Goal: Check status: Check status

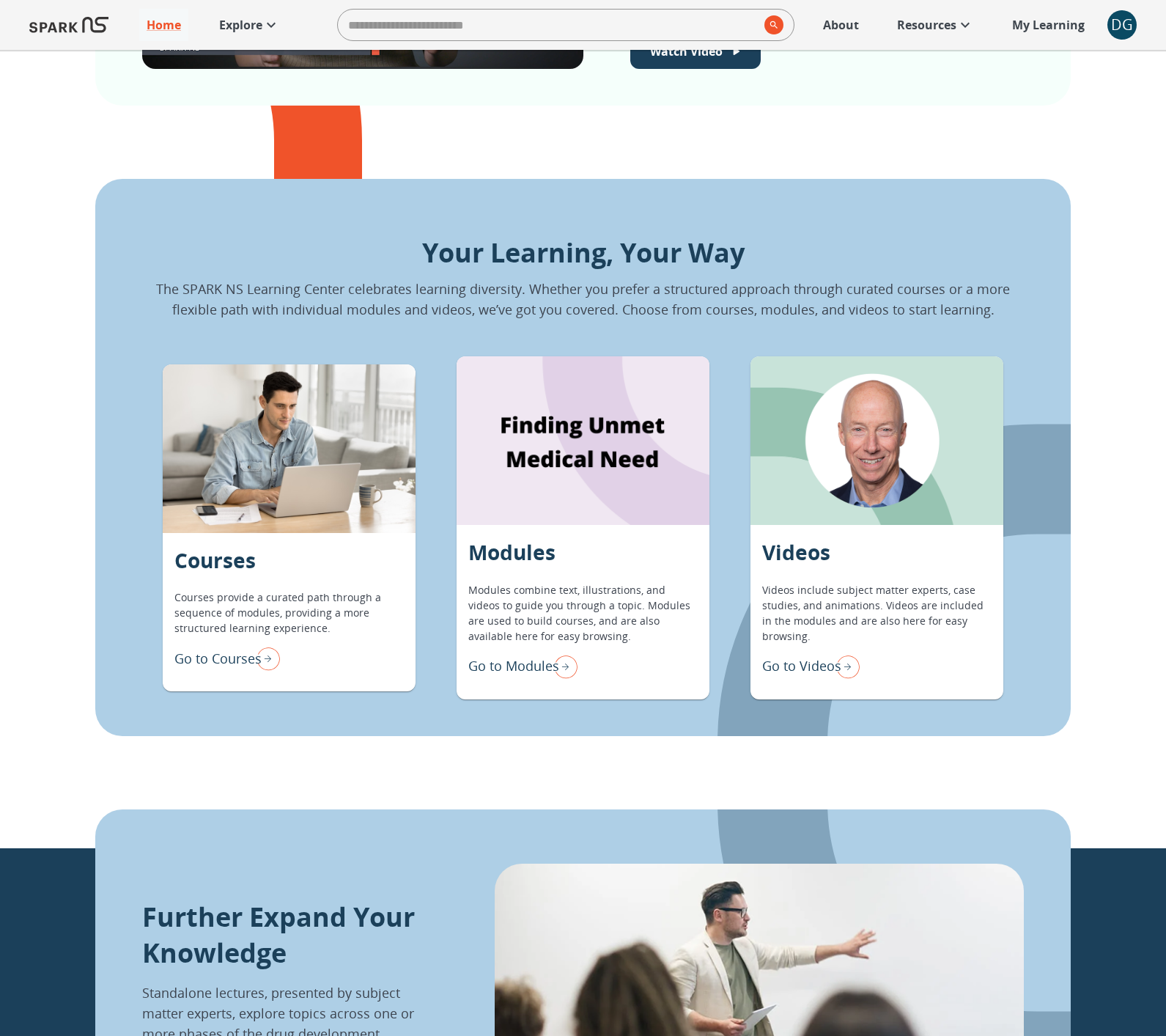
scroll to position [1114, 0]
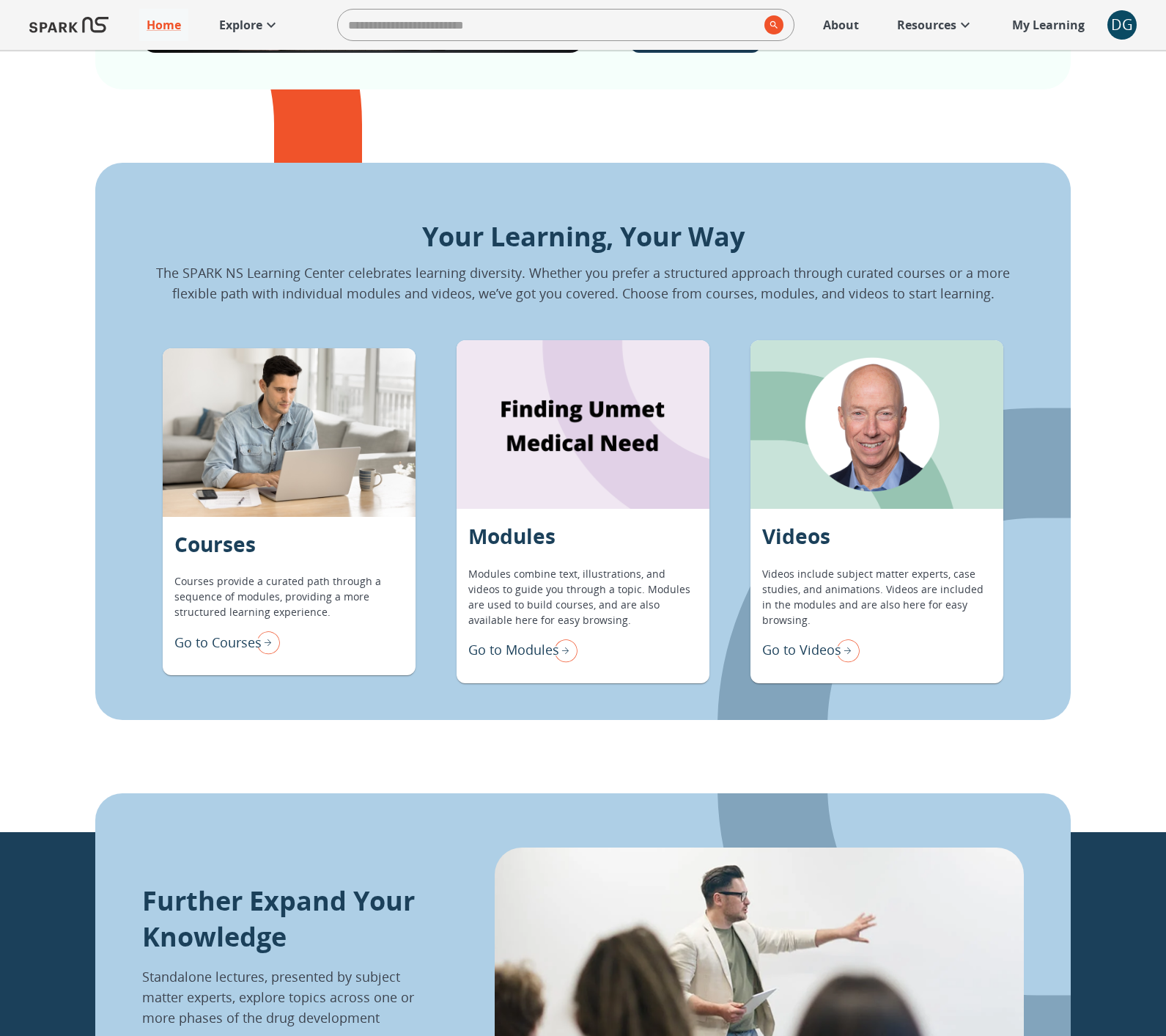
click at [520, 658] on p "Go to Modules" at bounding box center [514, 649] width 91 height 20
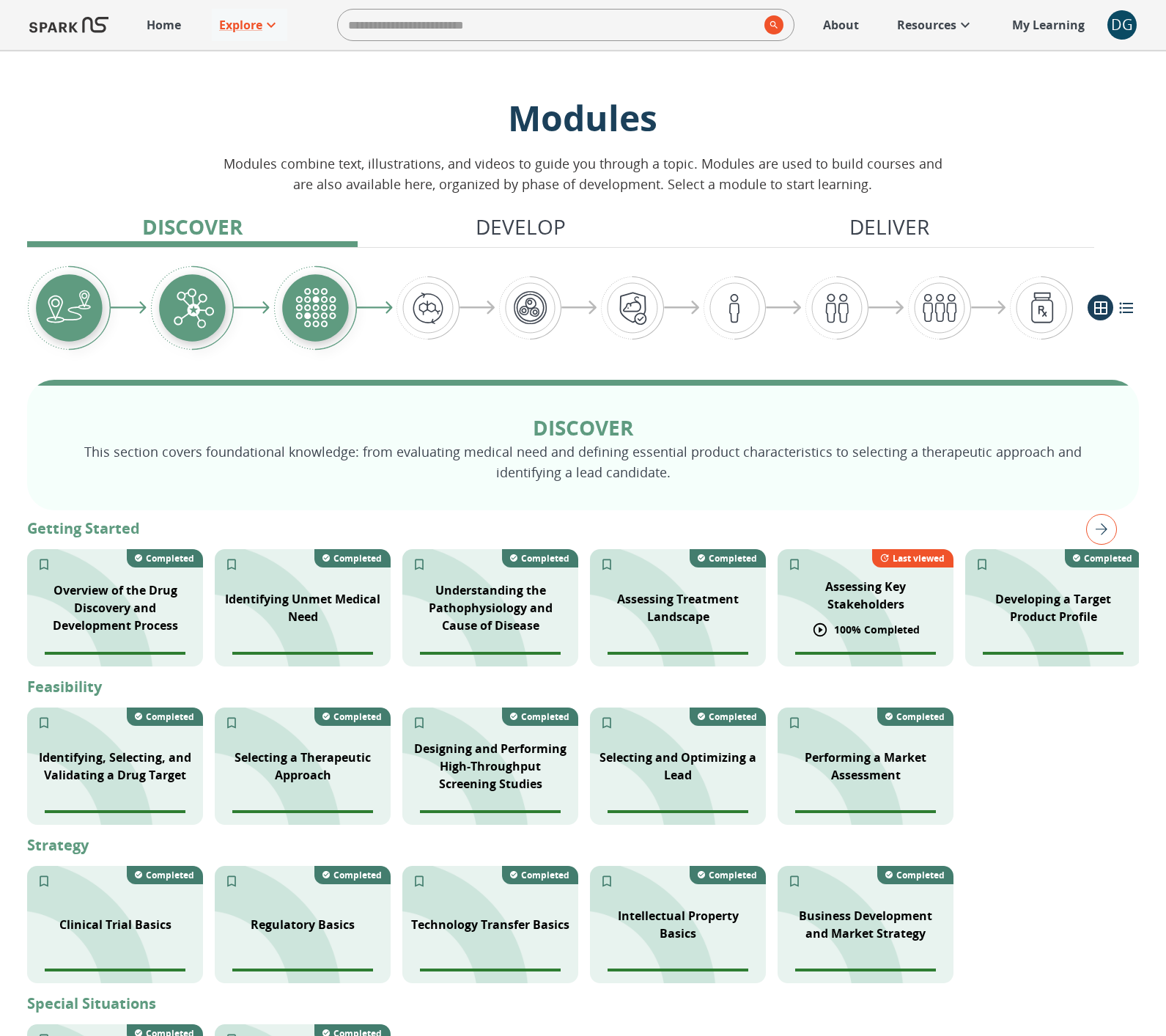
click at [845, 624] on p "100 % Completed" at bounding box center [876, 630] width 86 height 15
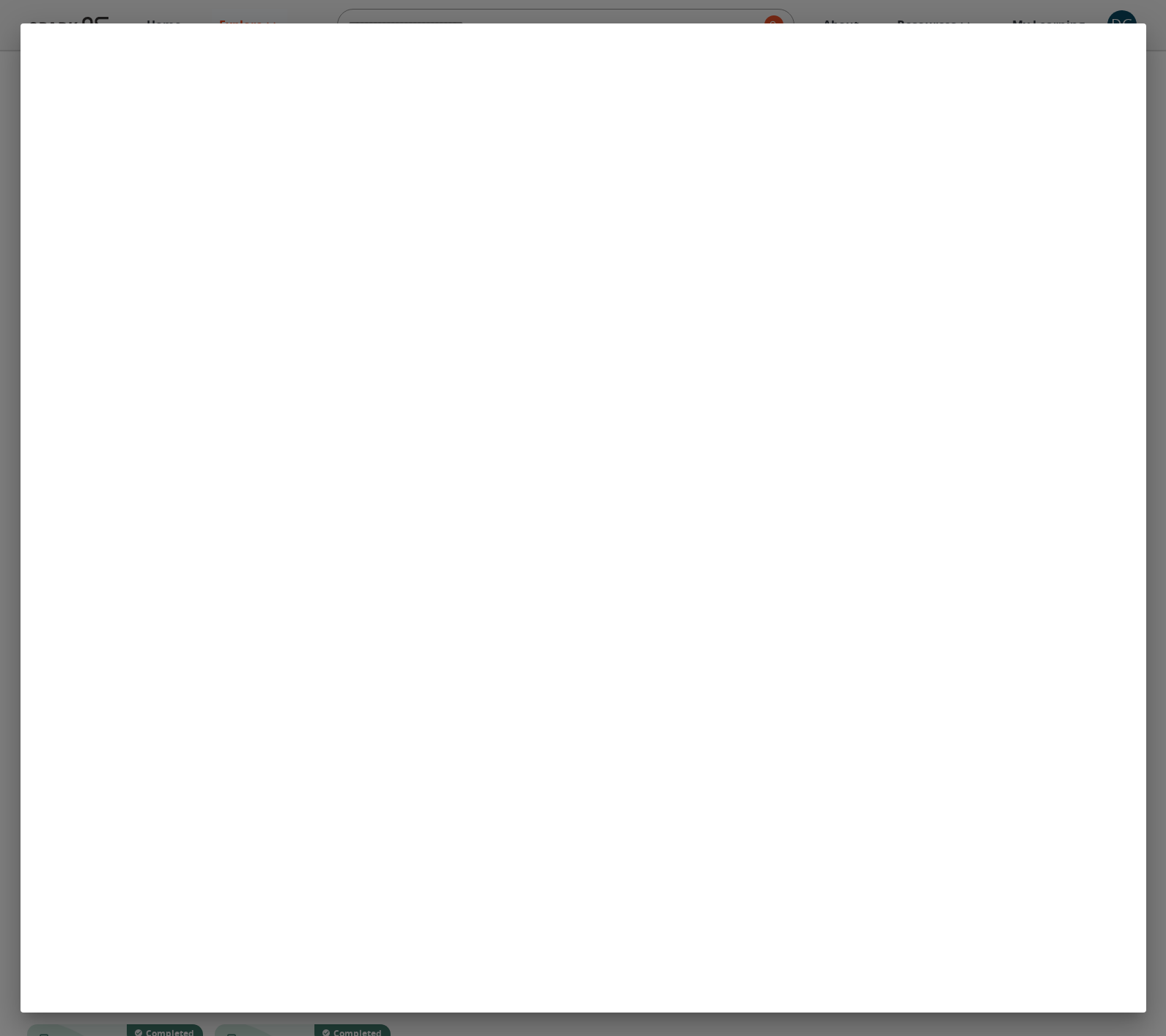
scroll to position [785, 0]
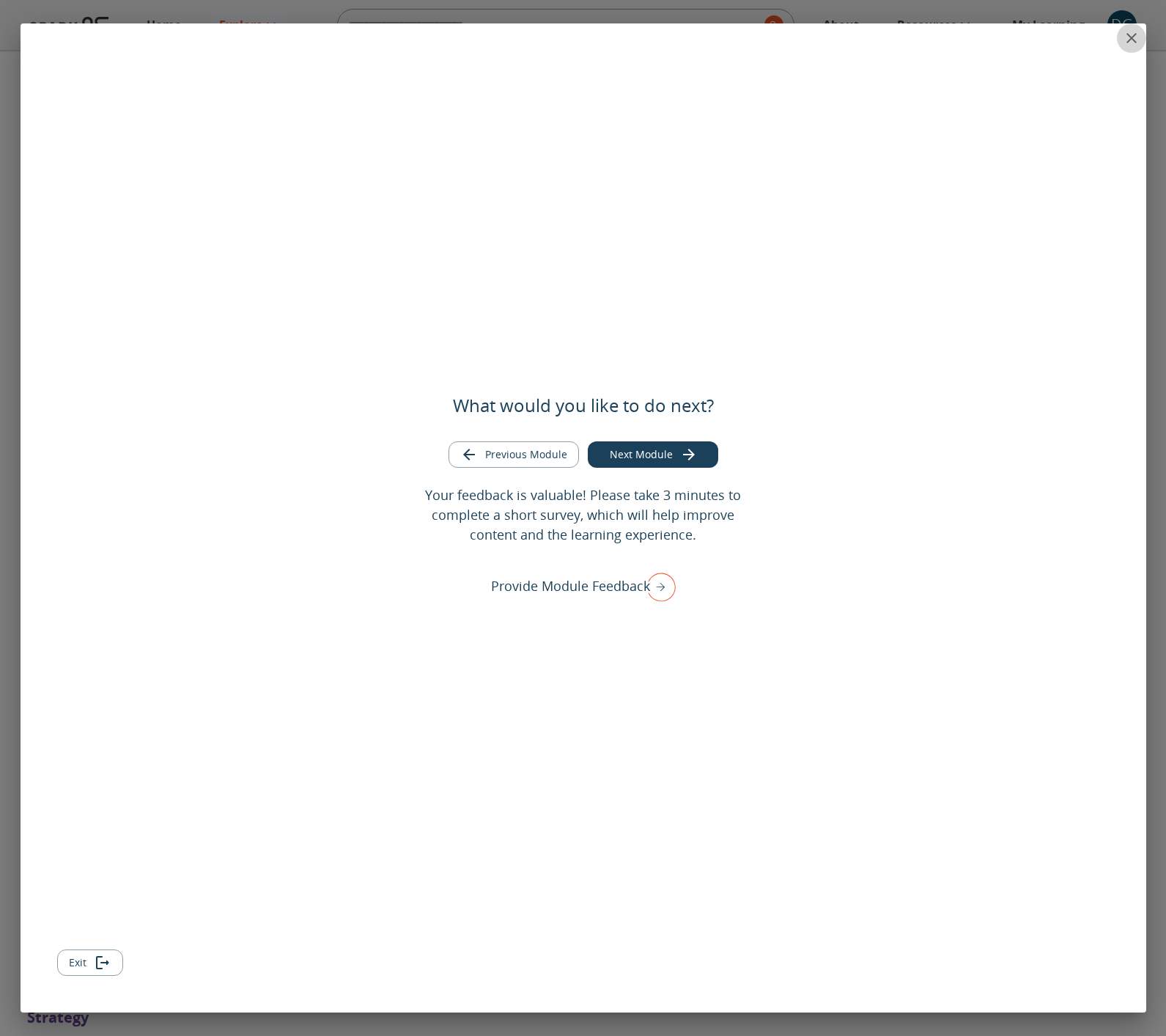
click at [1129, 35] on icon "close" at bounding box center [1132, 38] width 10 height 10
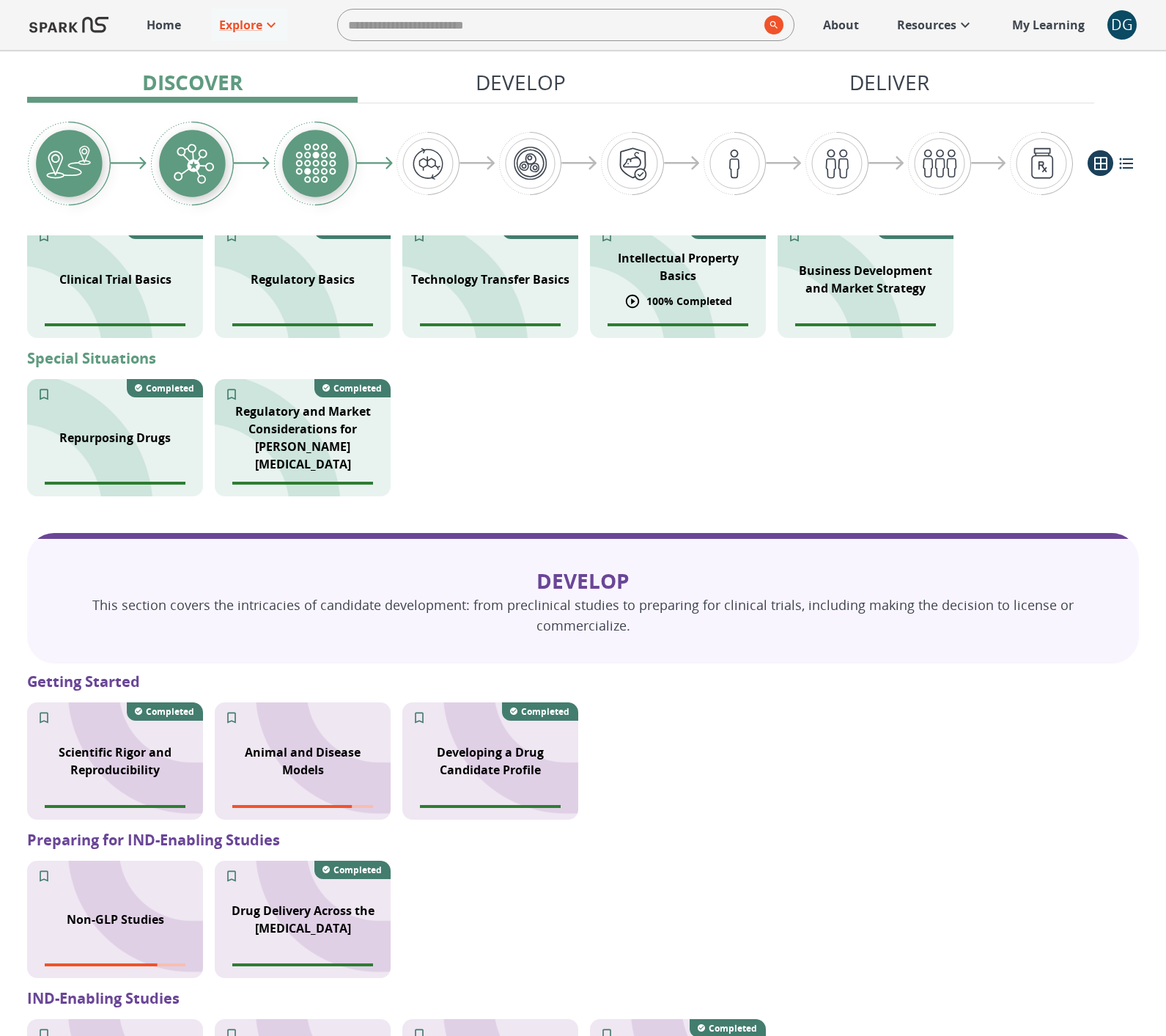
scroll to position [648, 0]
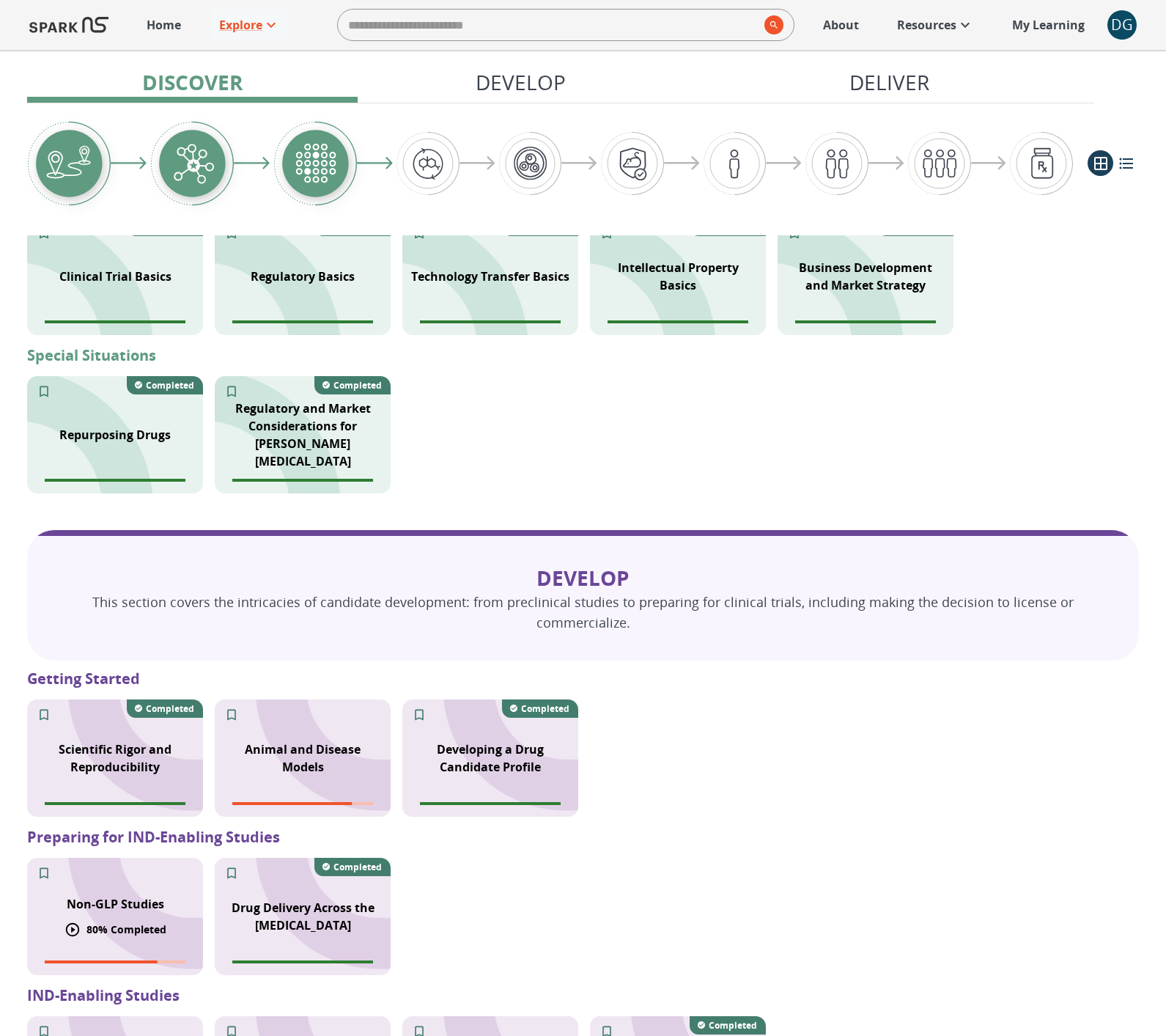
click at [135, 924] on p "80 % Completed" at bounding box center [127, 930] width 80 height 15
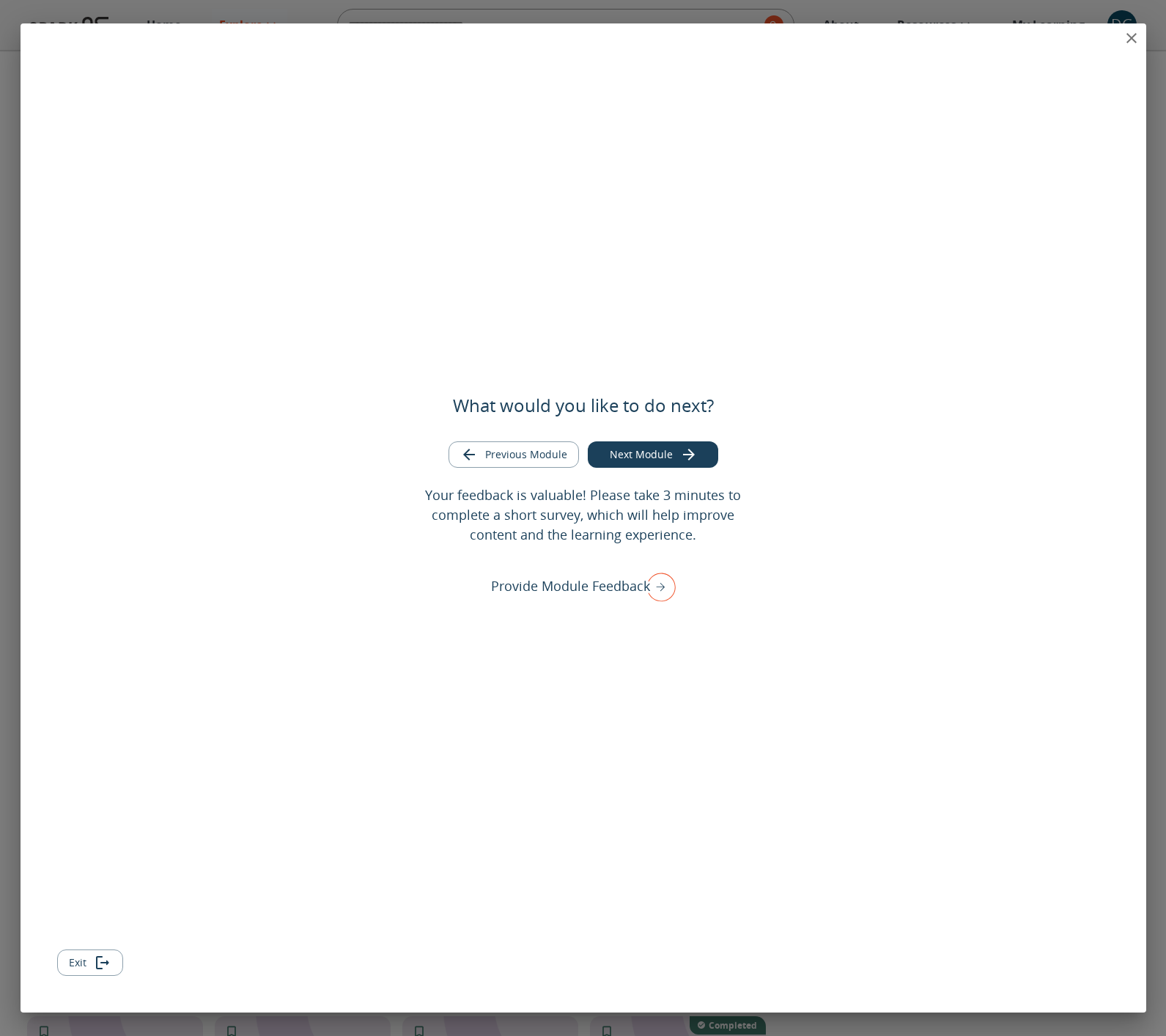
click at [1128, 39] on icon "close" at bounding box center [1132, 37] width 18 height 18
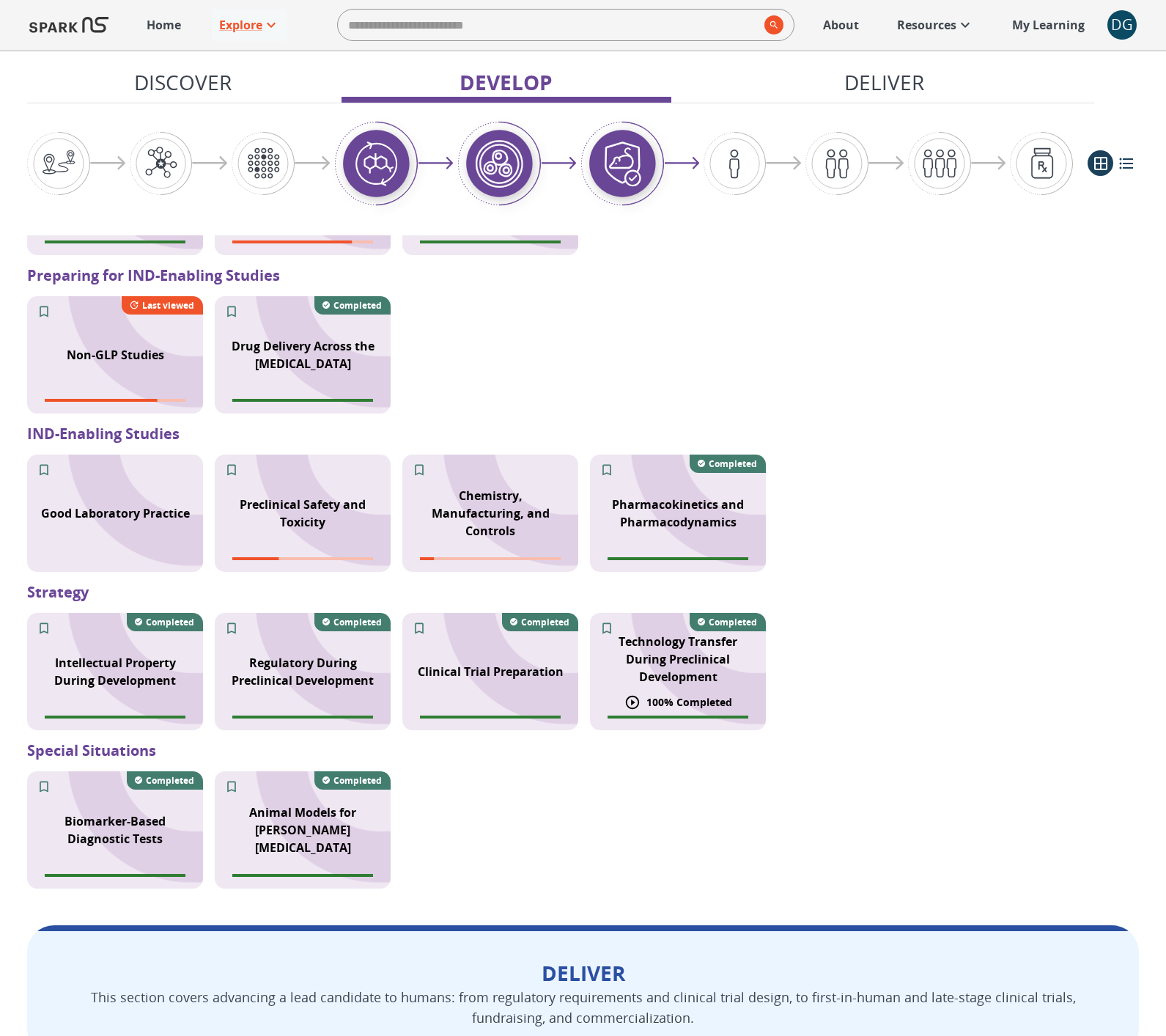
scroll to position [1237, 0]
